Goal: Information Seeking & Learning: Check status

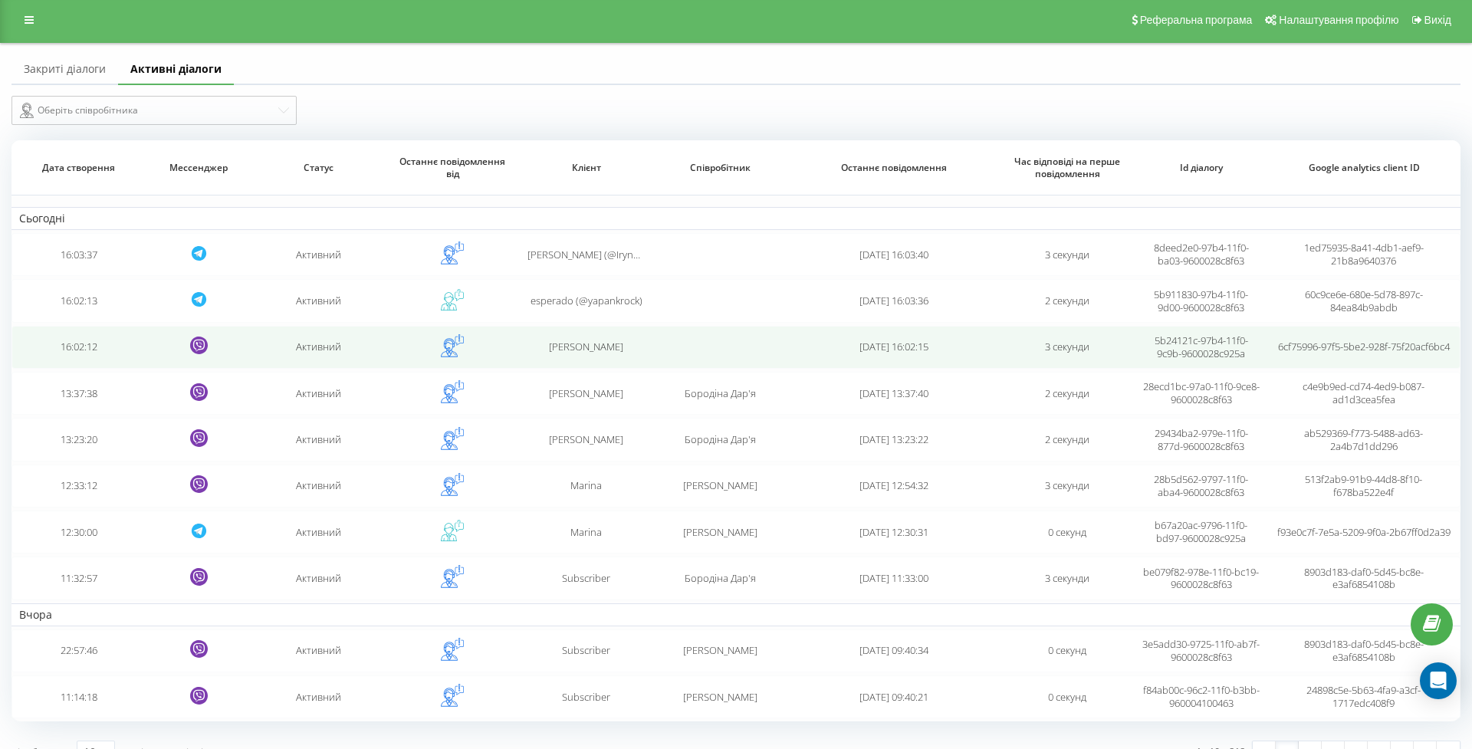
click at [101, 367] on td "16:02:12" at bounding box center [77, 347] width 133 height 43
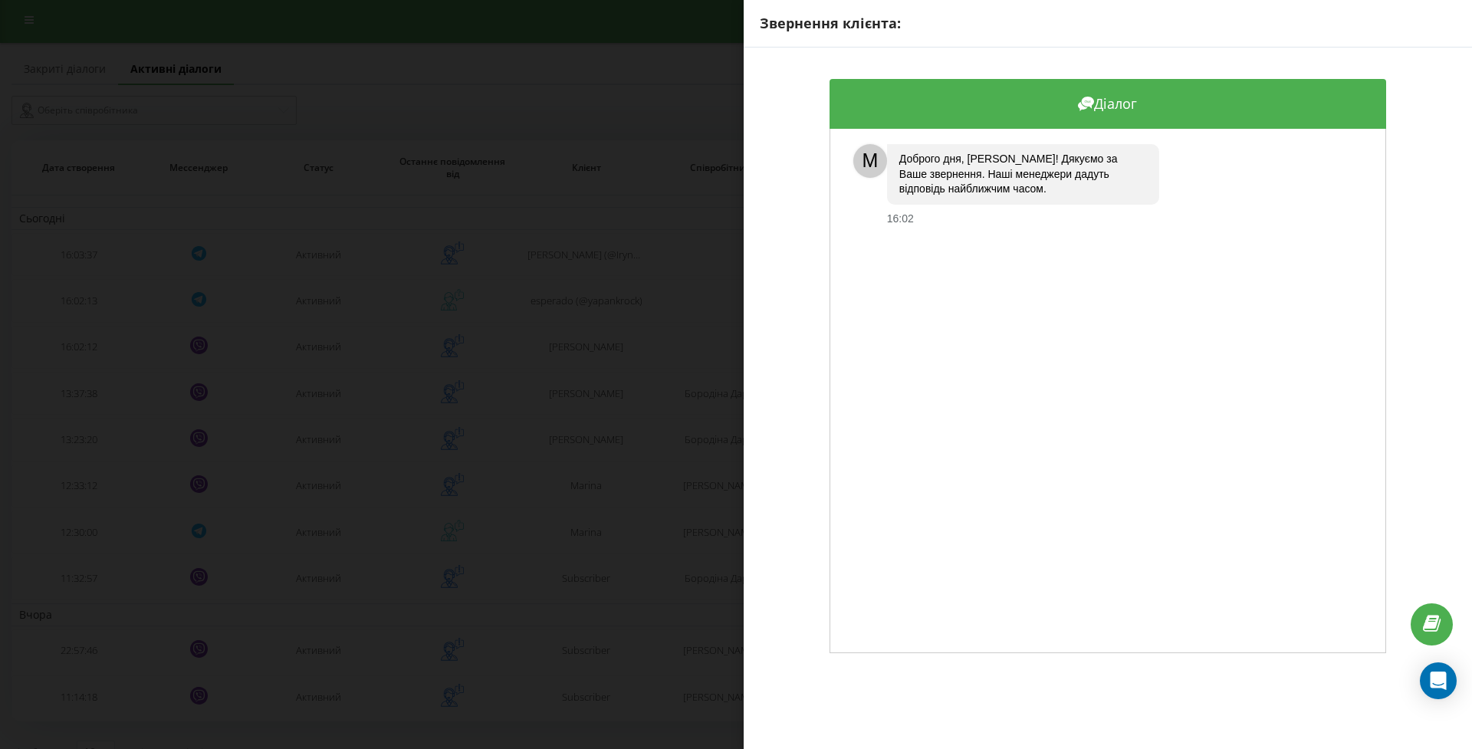
click at [90, 314] on div "Звернення клієнта: Діалог M Доброго дня, [PERSON_NAME]! Дякуємо за Ваше звернен…" at bounding box center [736, 374] width 1472 height 749
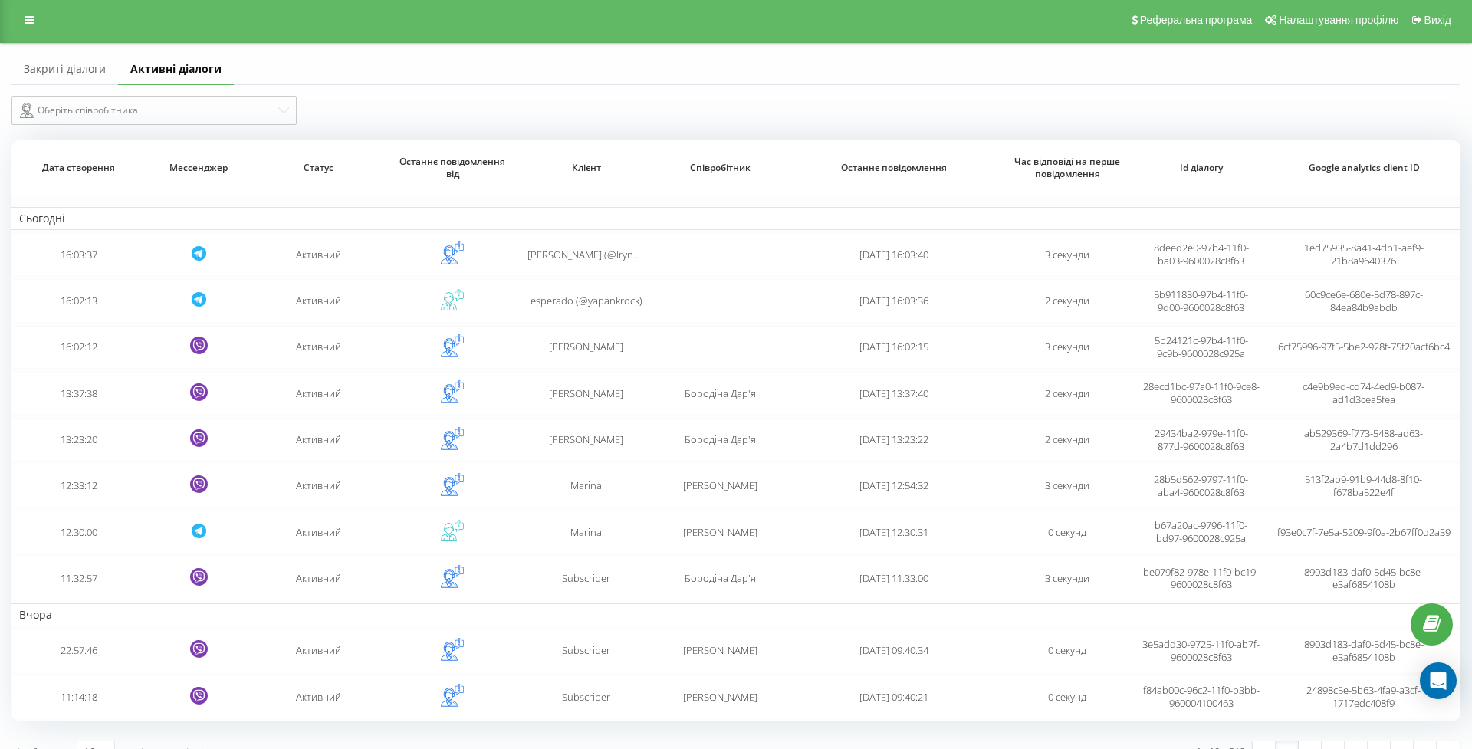
click at [90, 314] on td "16:02:13" at bounding box center [77, 300] width 133 height 43
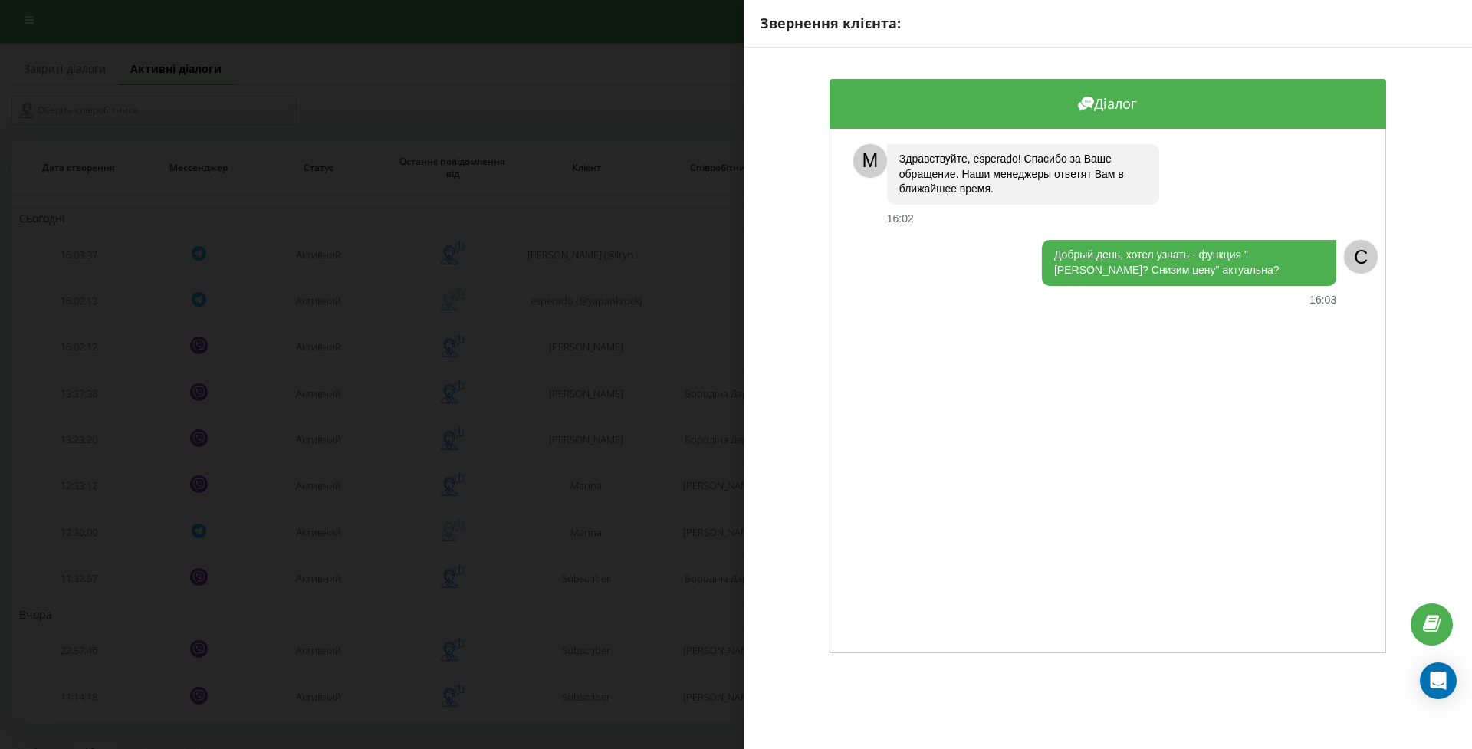
click at [80, 267] on div "Звернення клієнта: Діалог M Здравствуйте, esperado! Спасибо за Ваше обращение. …" at bounding box center [736, 374] width 1472 height 749
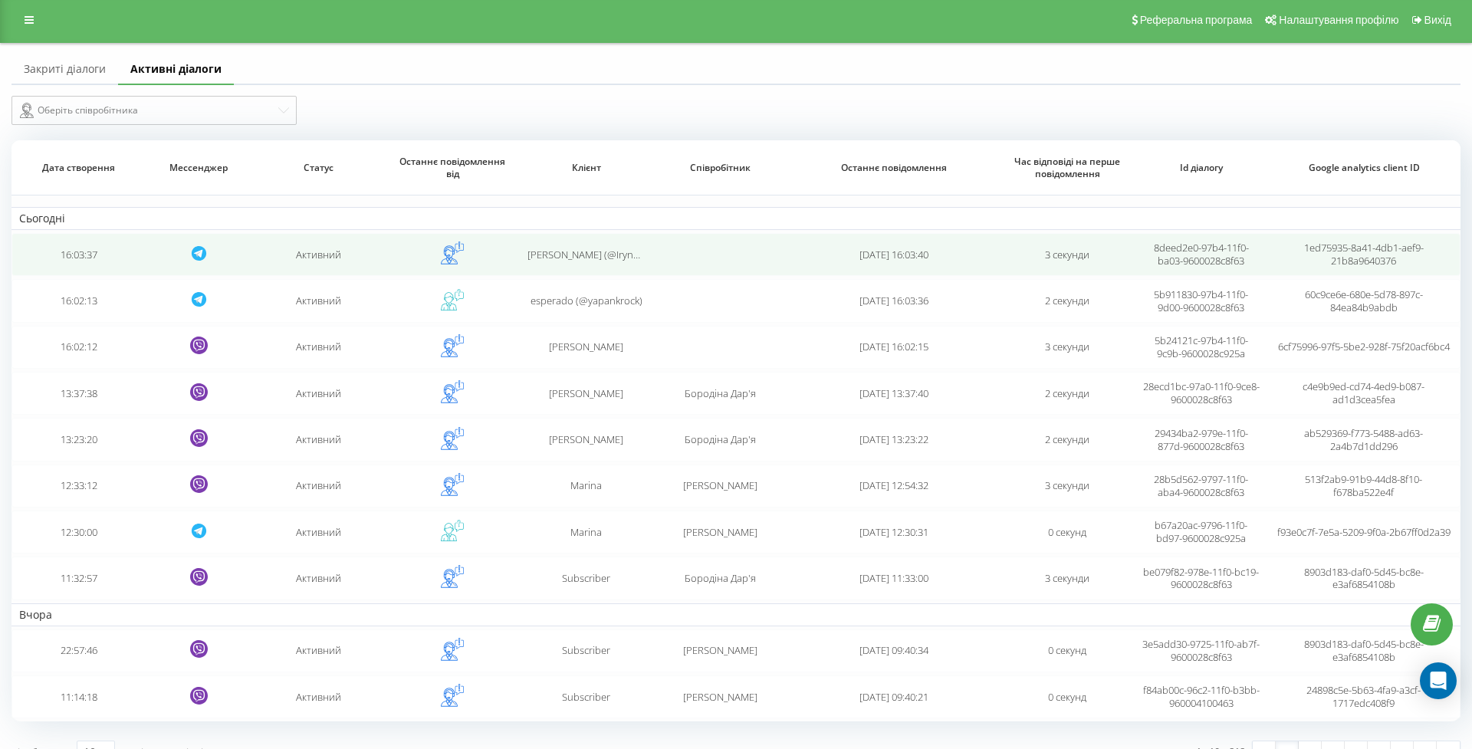
click at [81, 270] on td "16:03:37" at bounding box center [77, 254] width 133 height 43
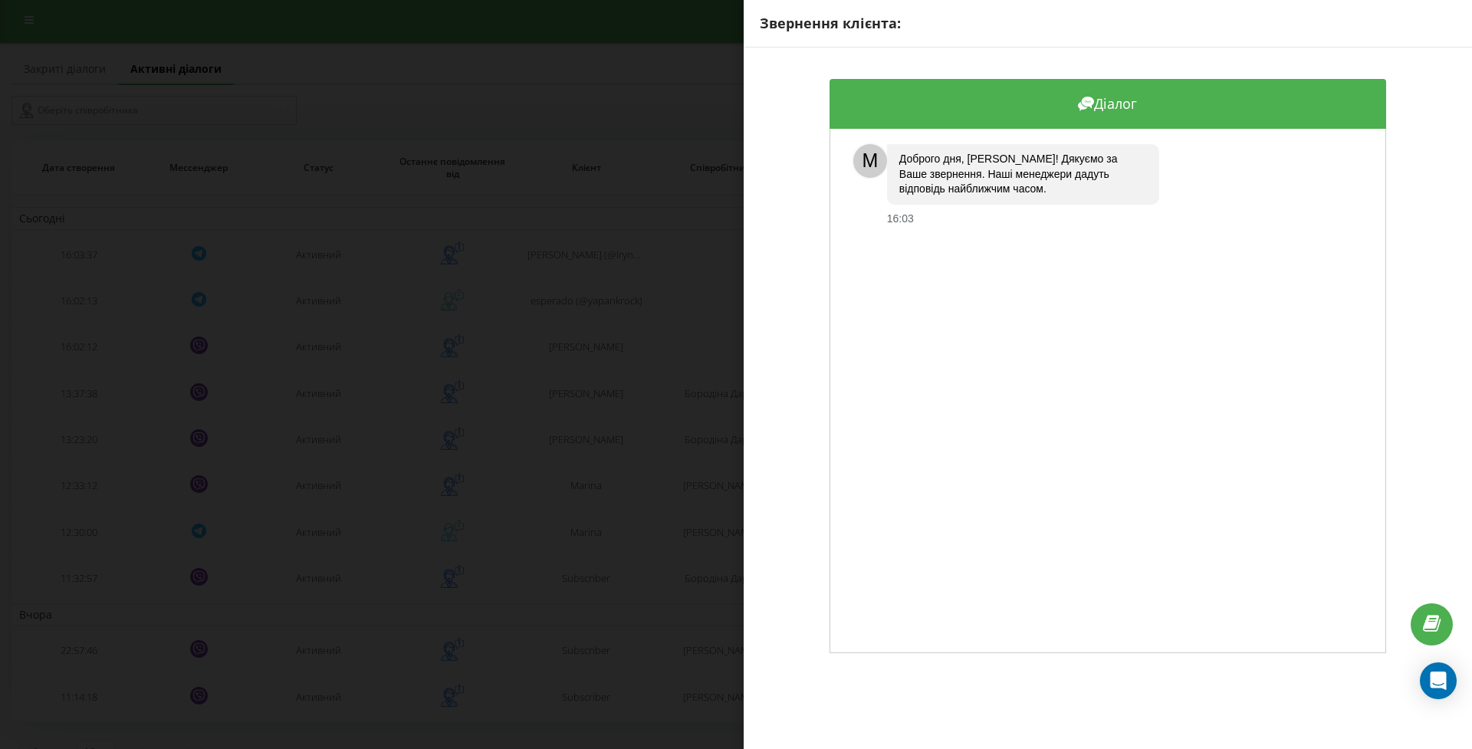
click at [81, 302] on div "Звернення клієнта: Діалог M Доброго дня, [PERSON_NAME]! Дякуємо за Ваше звернен…" at bounding box center [736, 374] width 1472 height 749
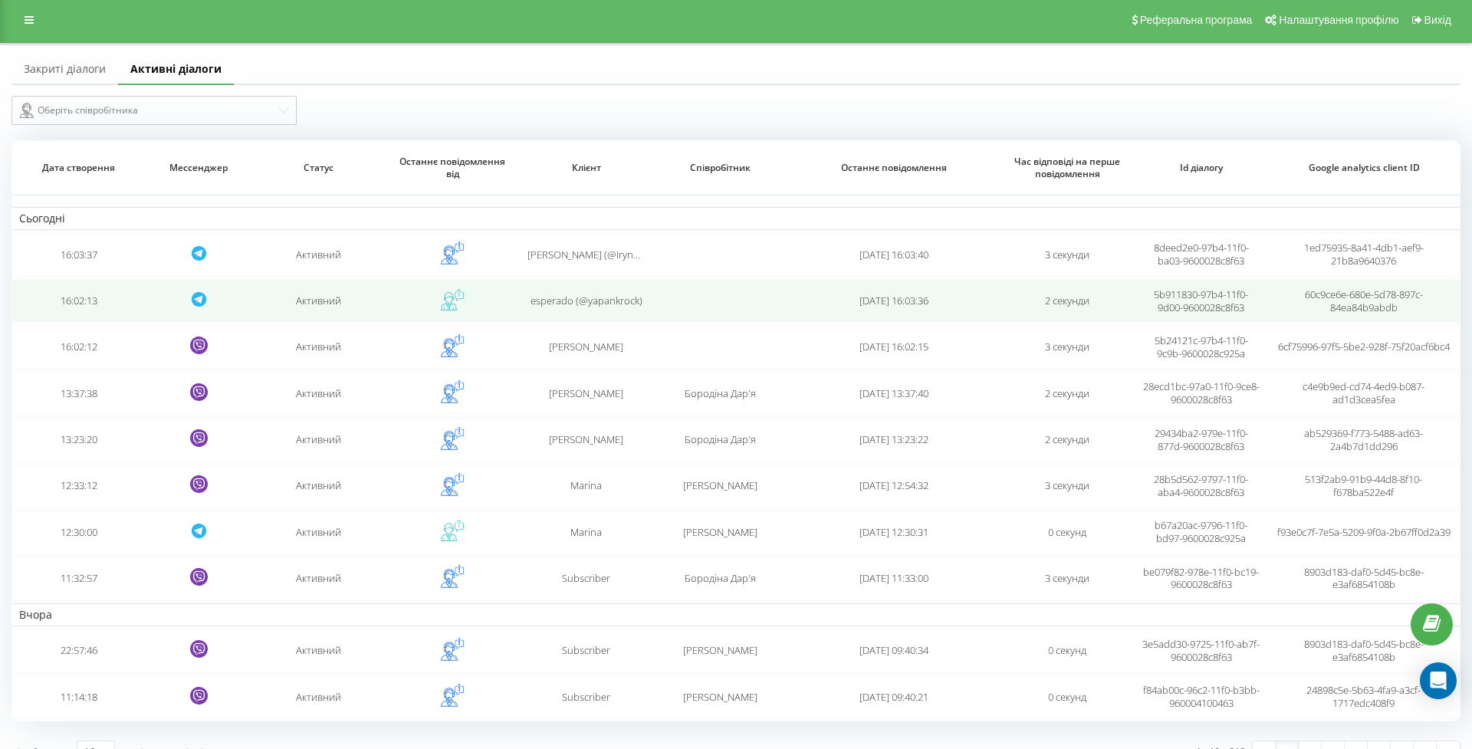
click at [81, 317] on td "16:02:13" at bounding box center [77, 300] width 133 height 43
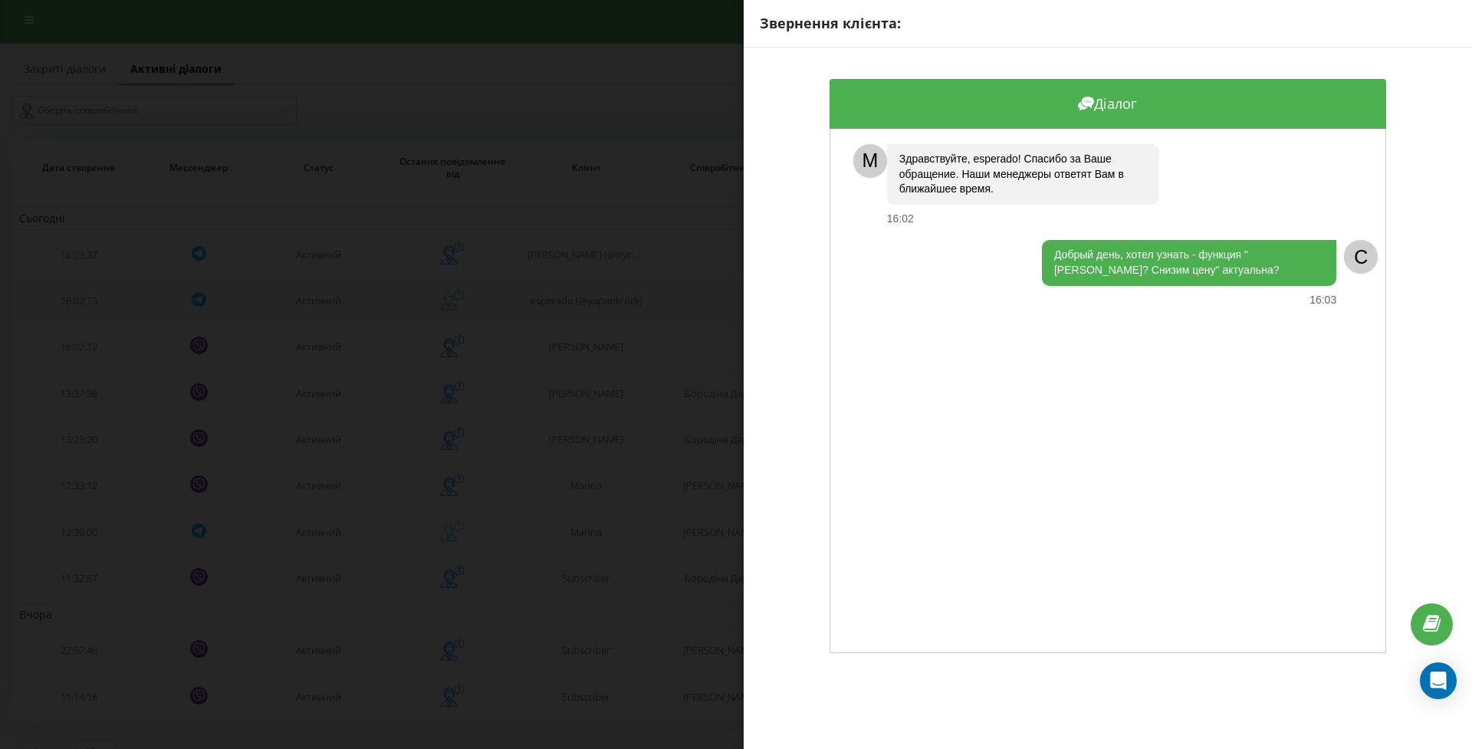
click at [81, 317] on div "Звернення клієнта: Діалог M Здравствуйте, esperado! Спасибо за Ваше обращение. …" at bounding box center [736, 374] width 1472 height 749
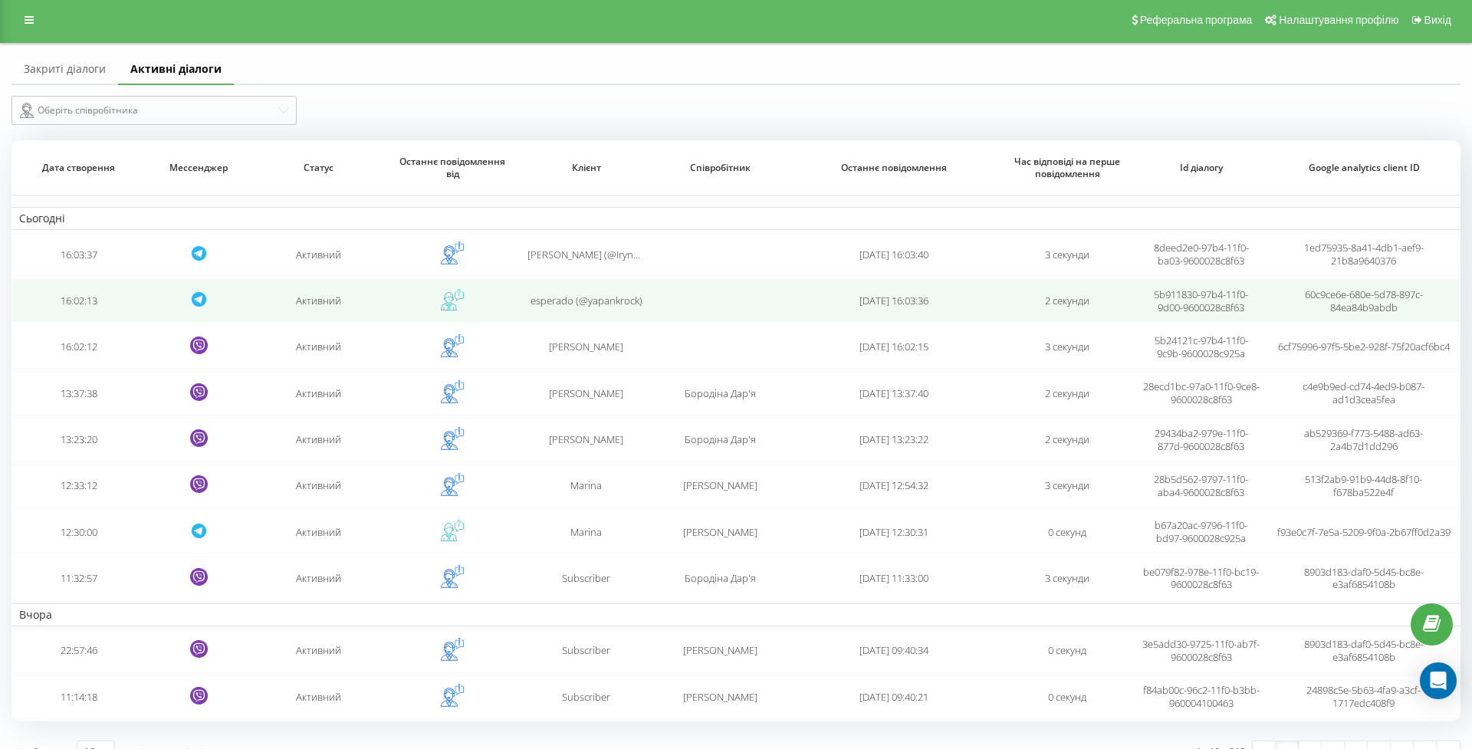
click at [77, 313] on td "16:02:13" at bounding box center [77, 300] width 133 height 43
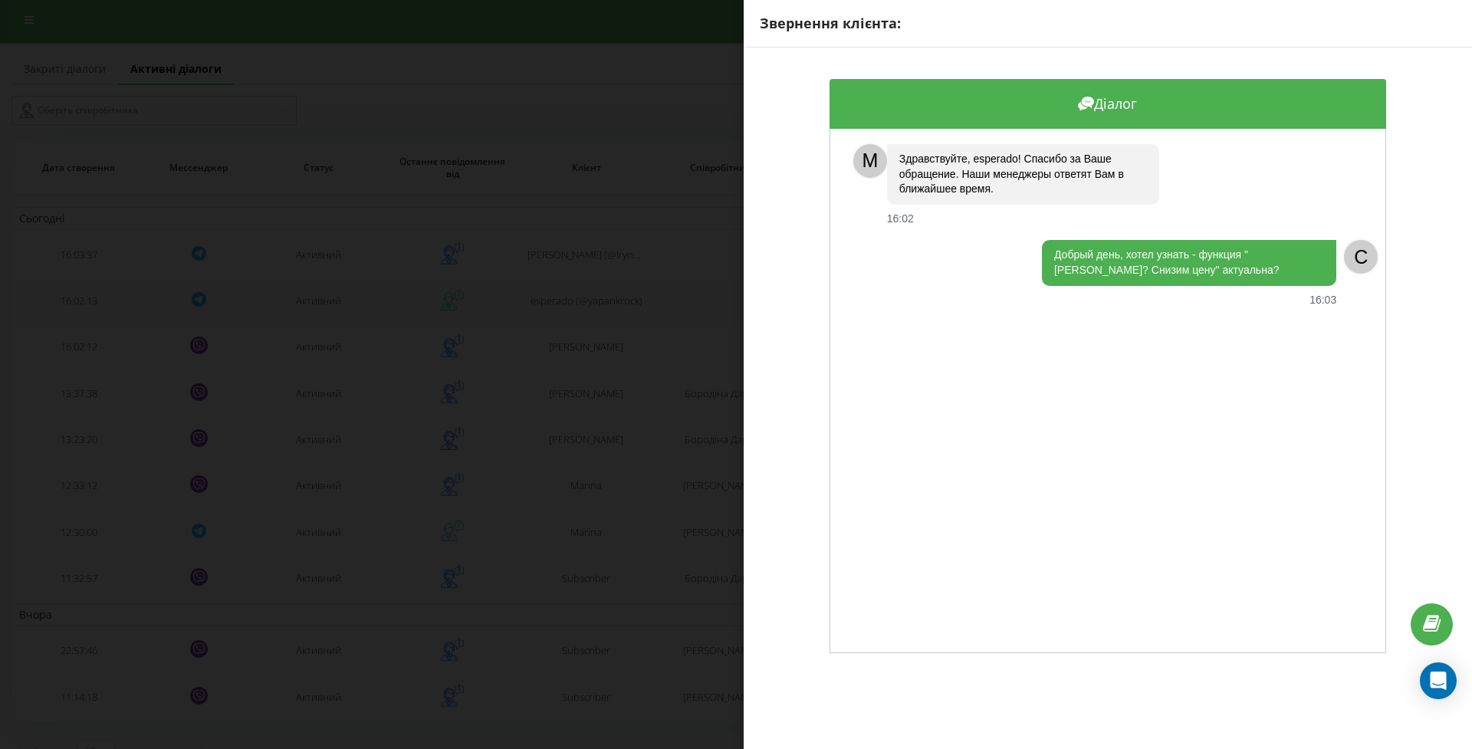
click at [77, 313] on div "Звернення клієнта: Діалог M Здравствуйте, esperado! Спасибо за Ваше обращение. …" at bounding box center [736, 374] width 1472 height 749
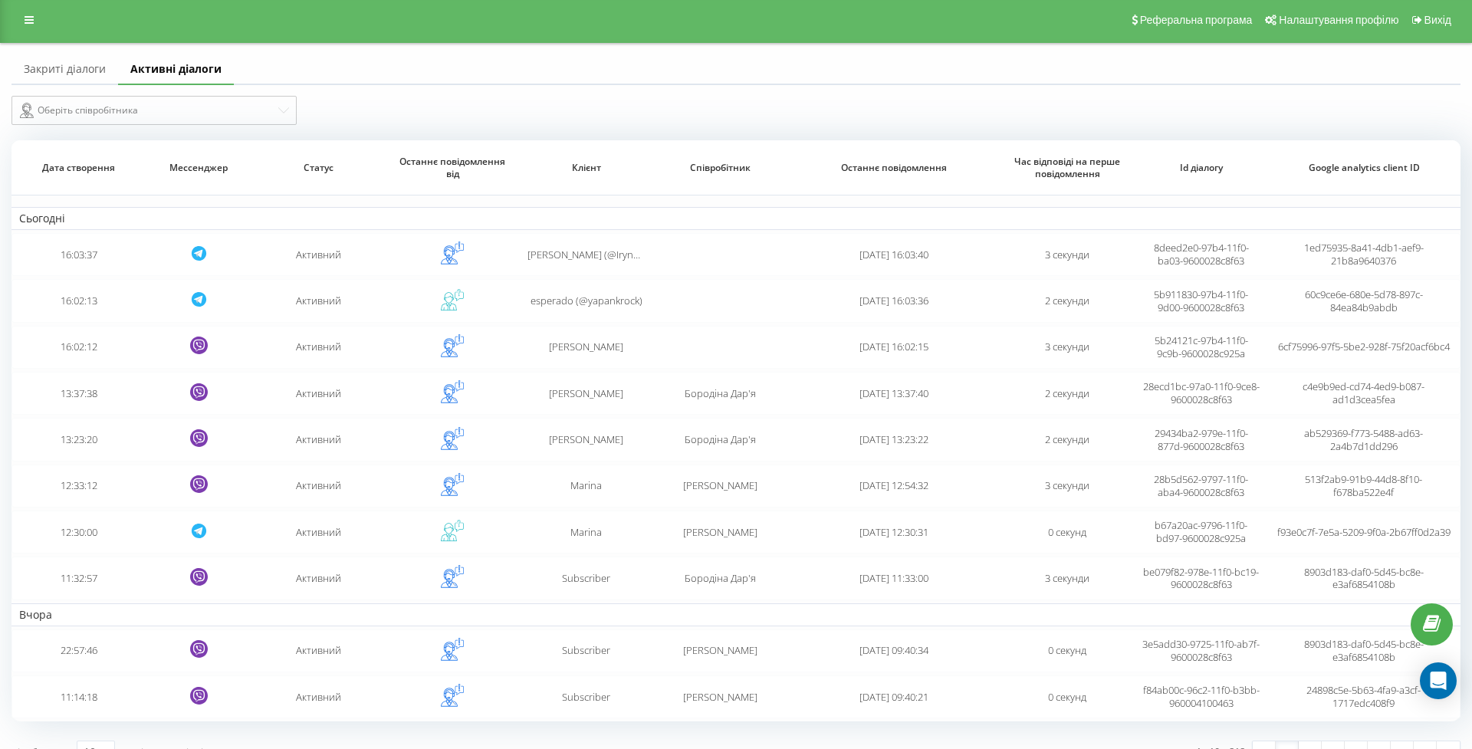
click at [84, 290] on table "Сьогодні 16:03:37 Активний [PERSON_NAME] (@IrynaTy) Ty [DATE] 16:03:40 3 секунд…" at bounding box center [735, 430] width 1449 height 581
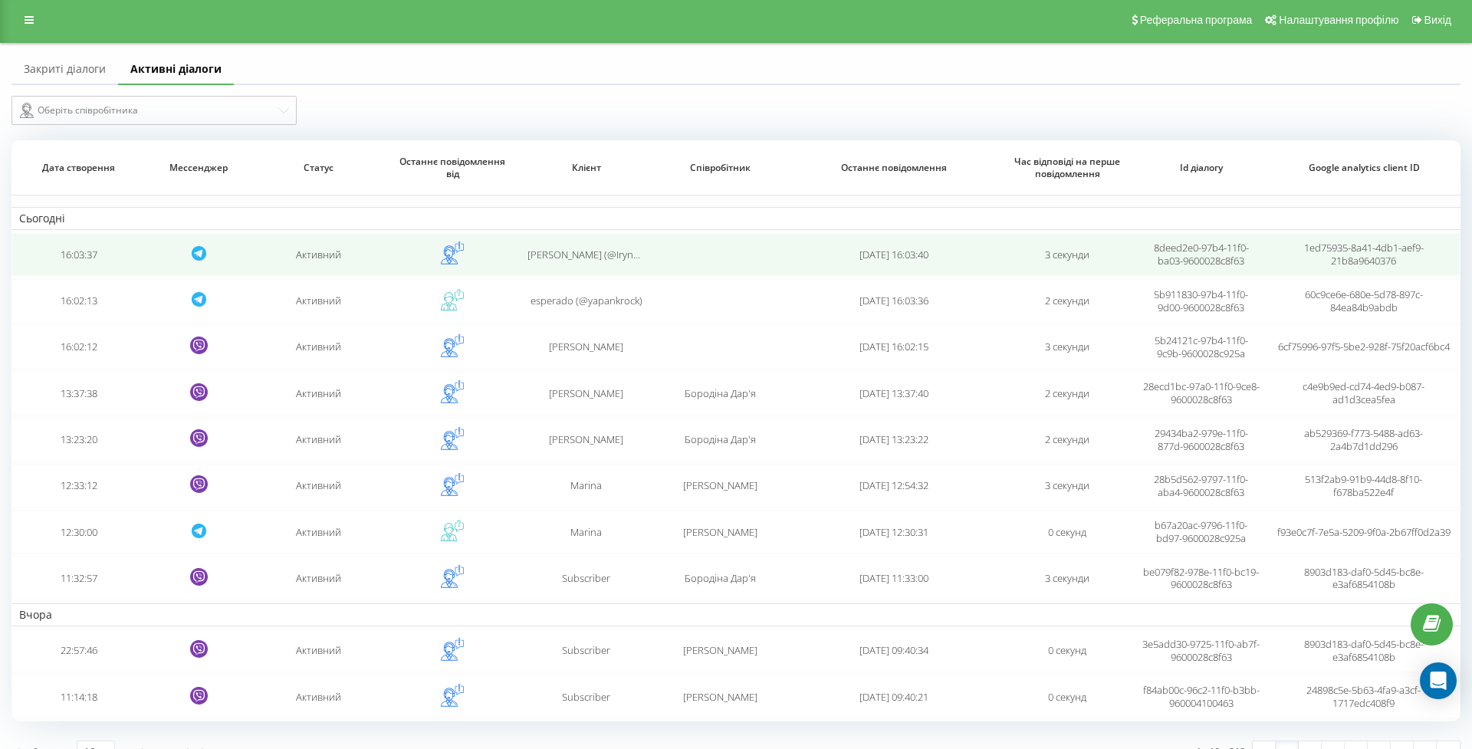
click at [87, 273] on td "16:03:37" at bounding box center [77, 254] width 133 height 43
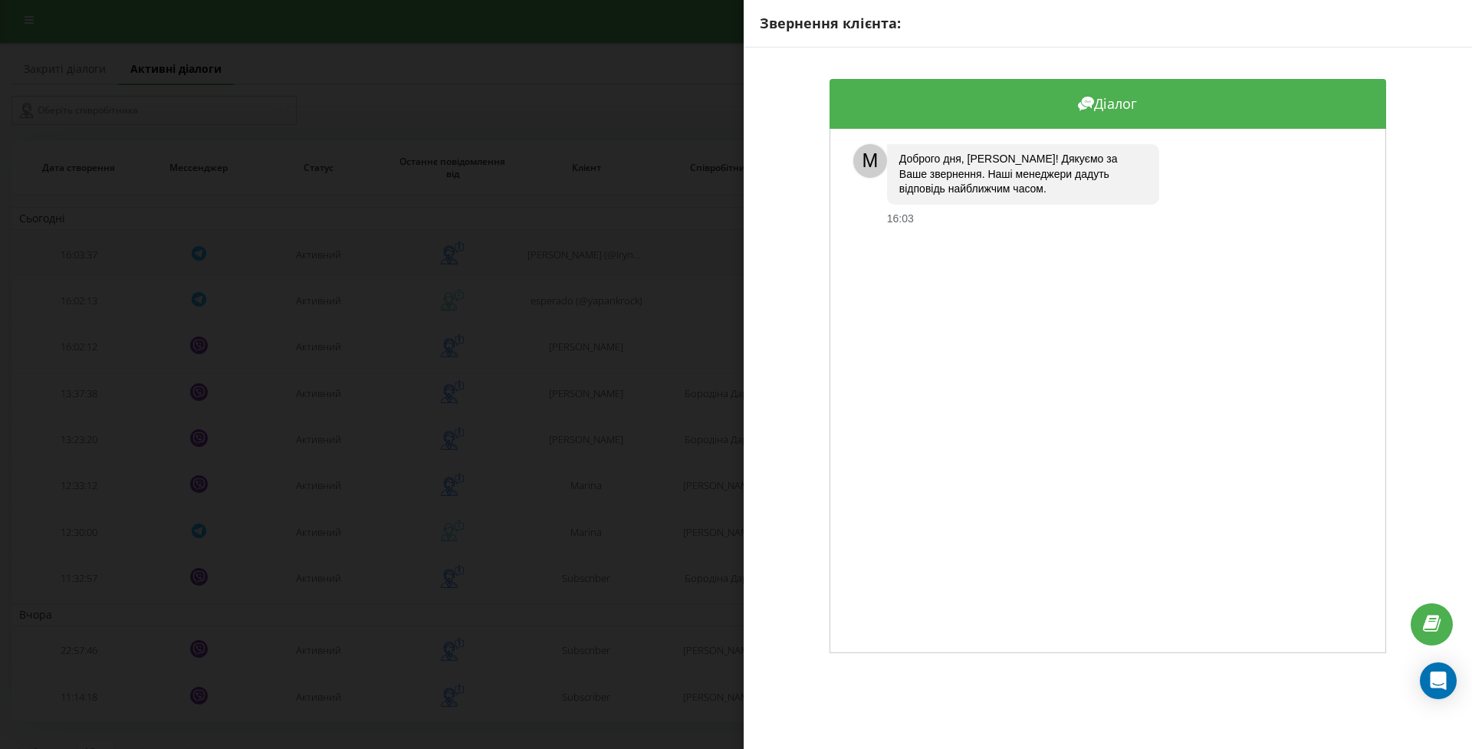
click at [87, 273] on div "Звернення клієнта: Діалог M Доброго дня, [PERSON_NAME]! Дякуємо за Ваше звернен…" at bounding box center [736, 374] width 1472 height 749
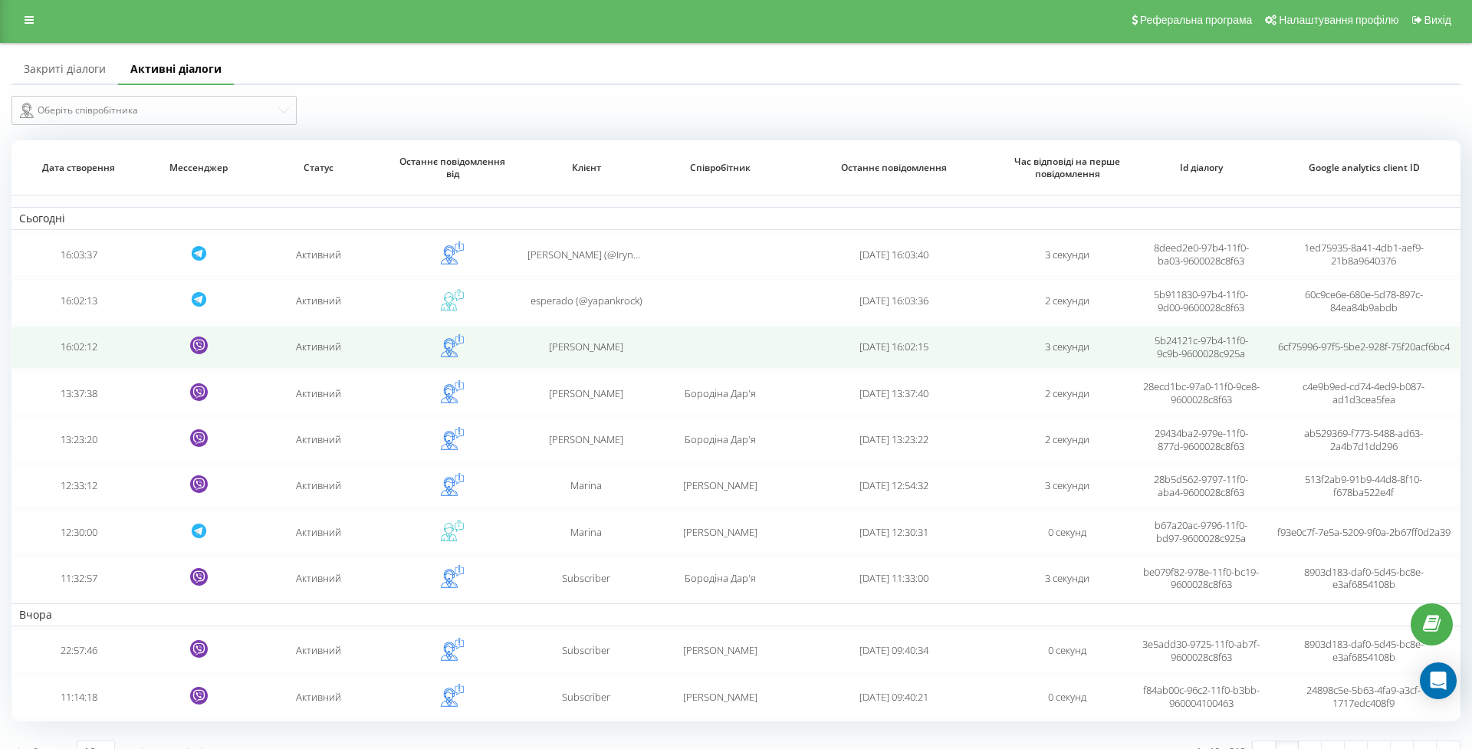
click at [74, 365] on td "16:02:12" at bounding box center [77, 347] width 133 height 43
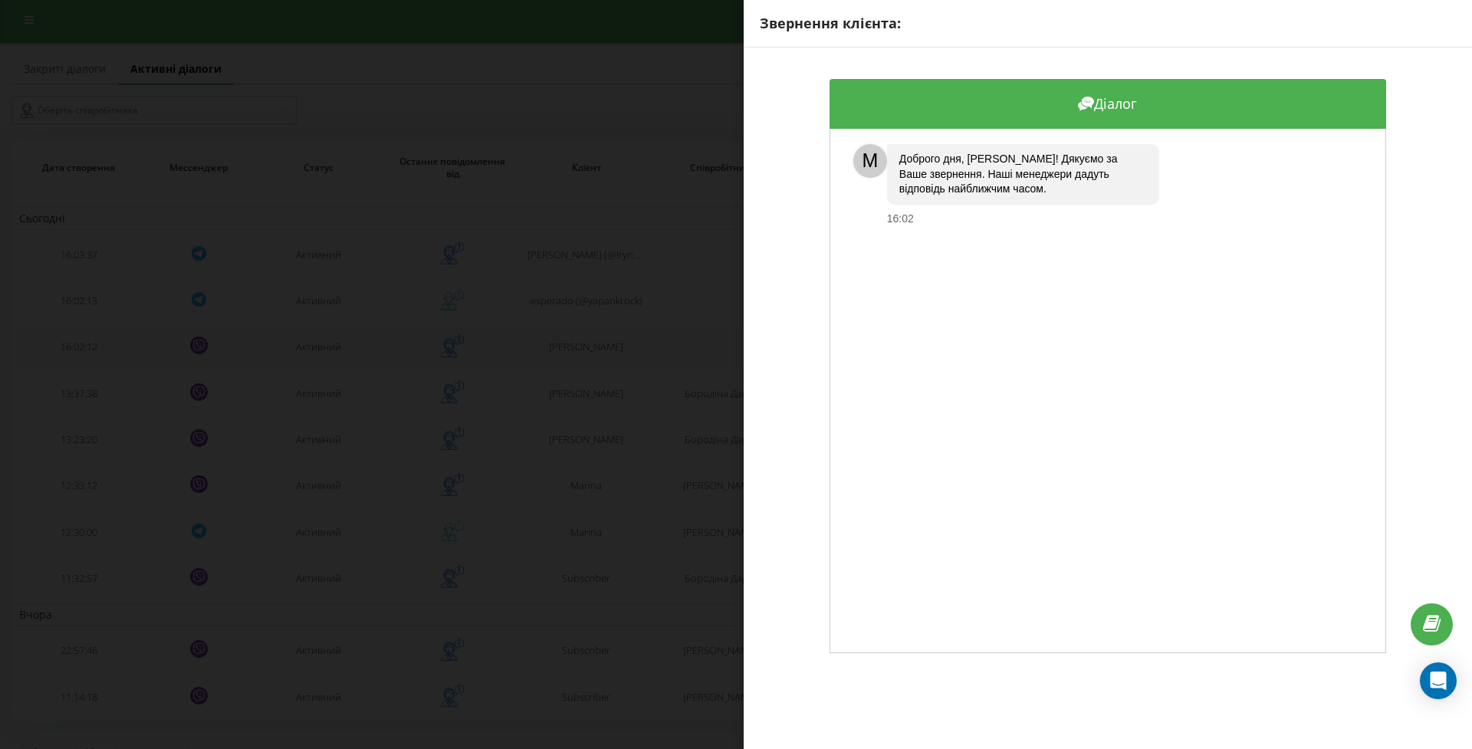
click at [74, 365] on div "Звернення клієнта: Діалог M Доброго дня, [PERSON_NAME]! Дякуємо за Ваше звернен…" at bounding box center [736, 374] width 1472 height 749
